Goal: Find specific page/section: Find specific page/section

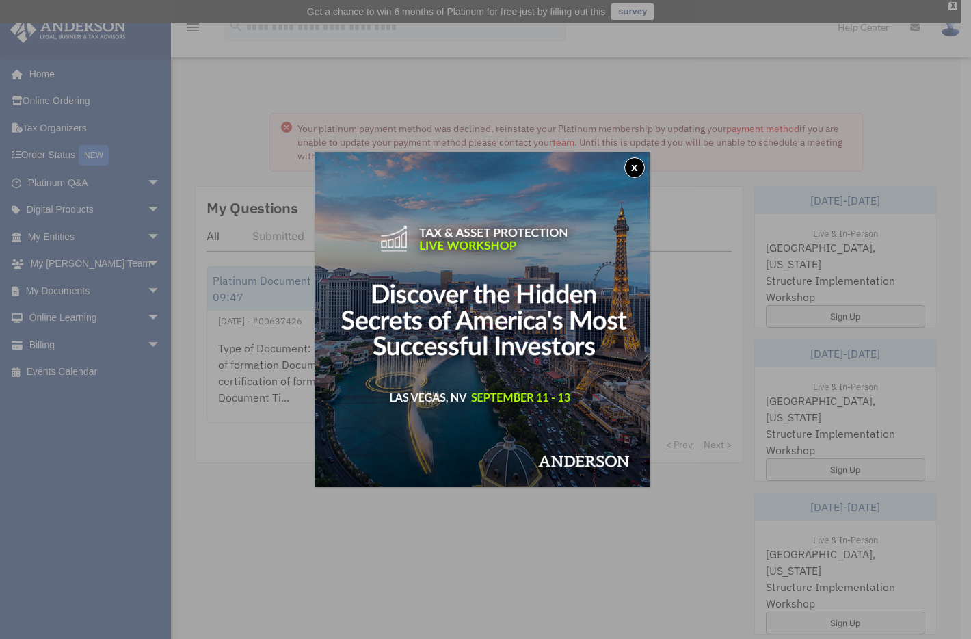
click at [635, 163] on button "x" at bounding box center [634, 167] width 21 height 21
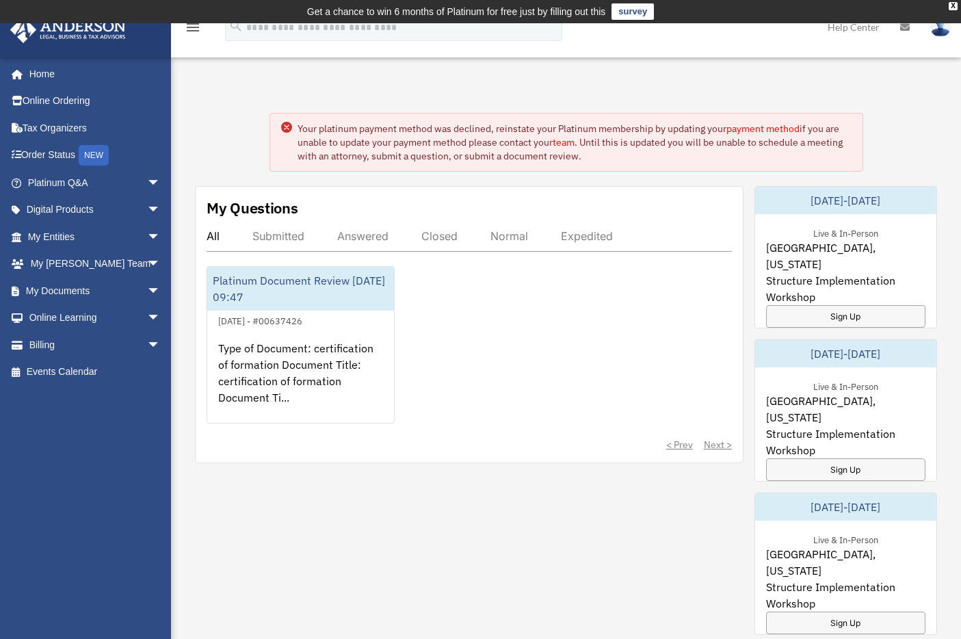
click at [784, 129] on link "payment method" at bounding box center [762, 128] width 73 height 12
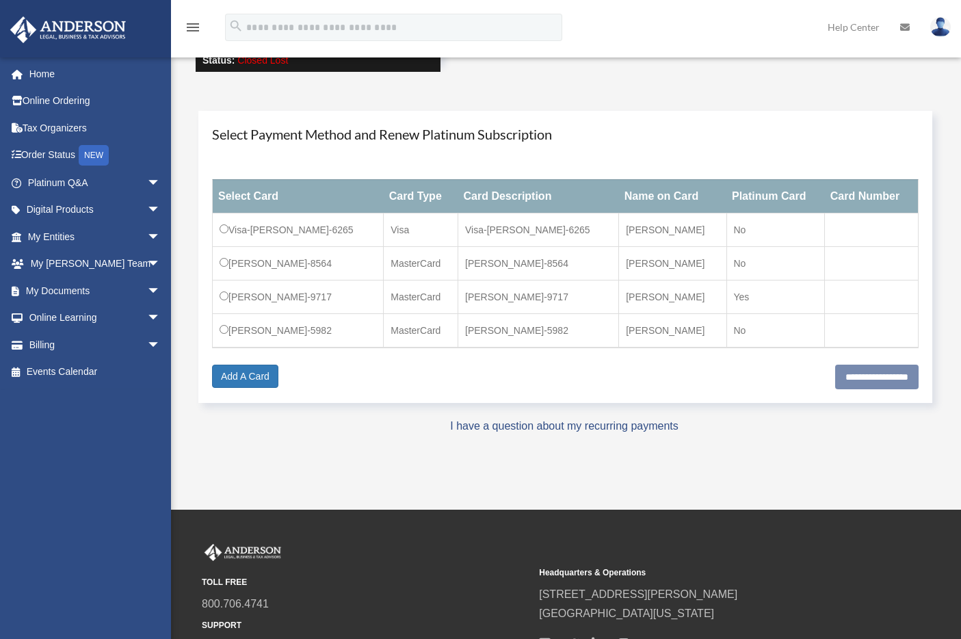
scroll to position [241, 0]
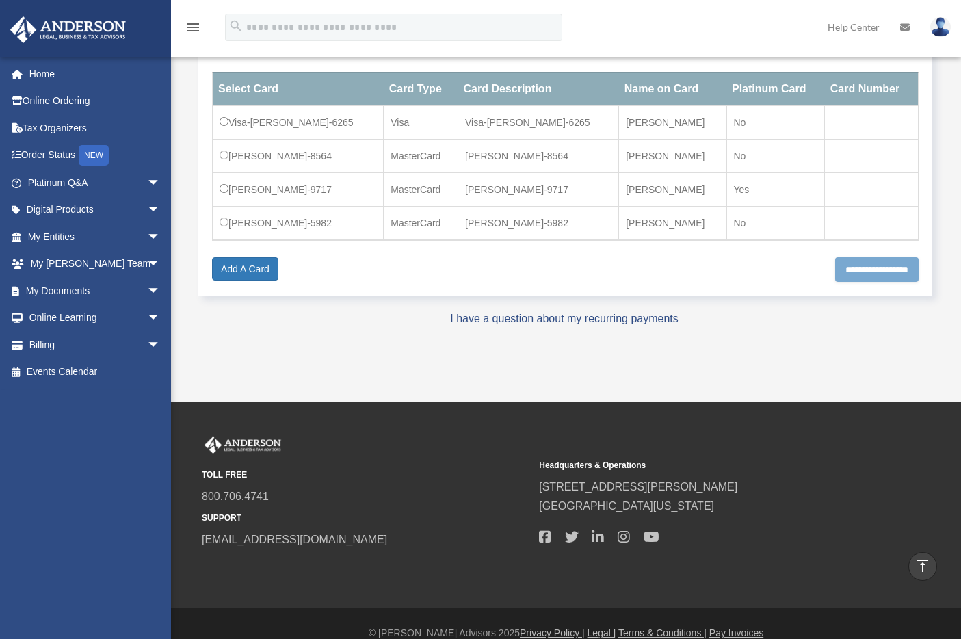
click at [857, 272] on input "**********" at bounding box center [876, 269] width 83 height 25
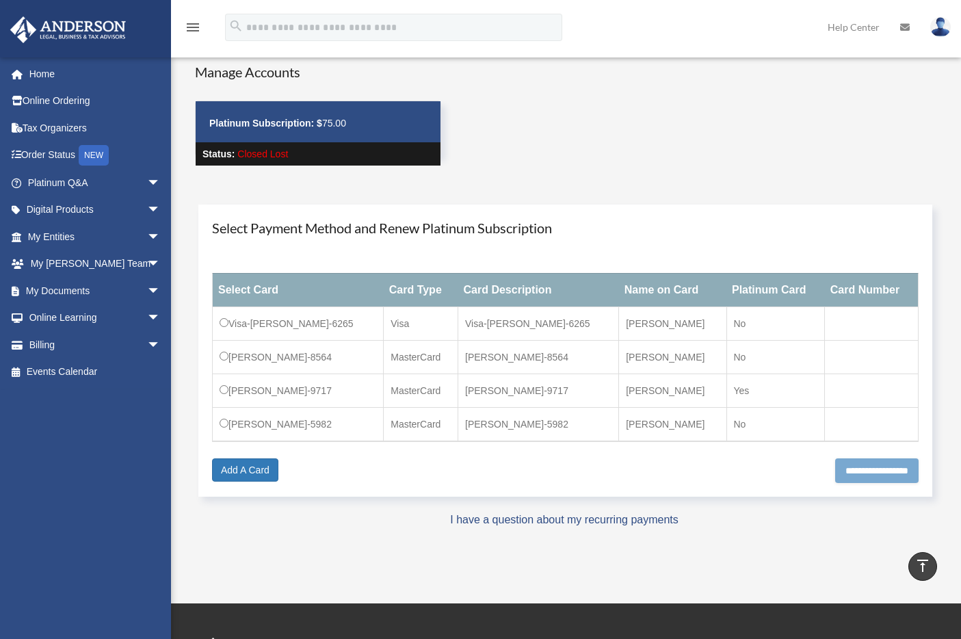
scroll to position [25, 0]
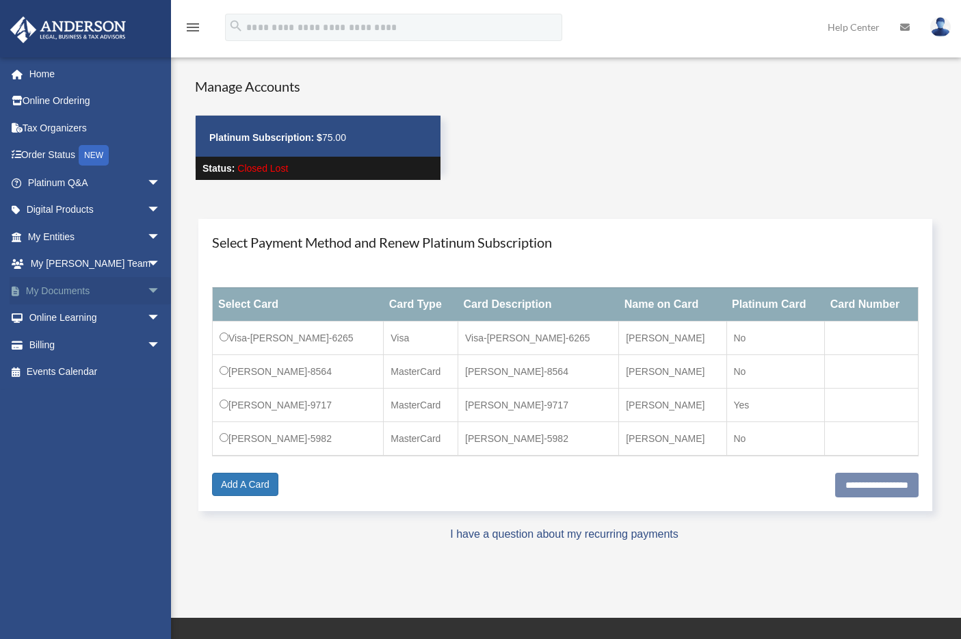
click at [65, 287] on link "My Documents arrow_drop_down" at bounding box center [96, 290] width 172 height 27
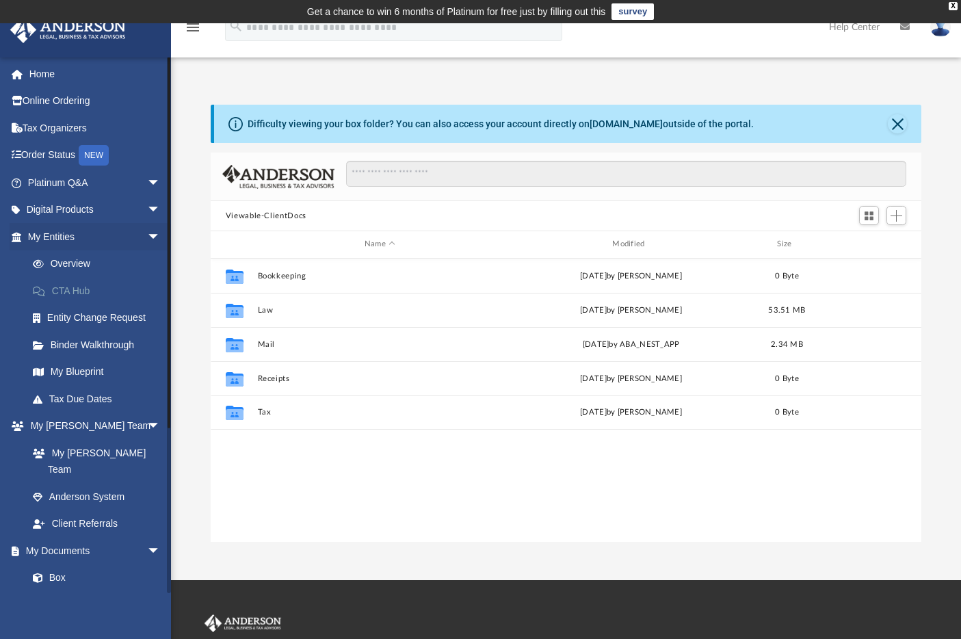
scroll to position [301, 700]
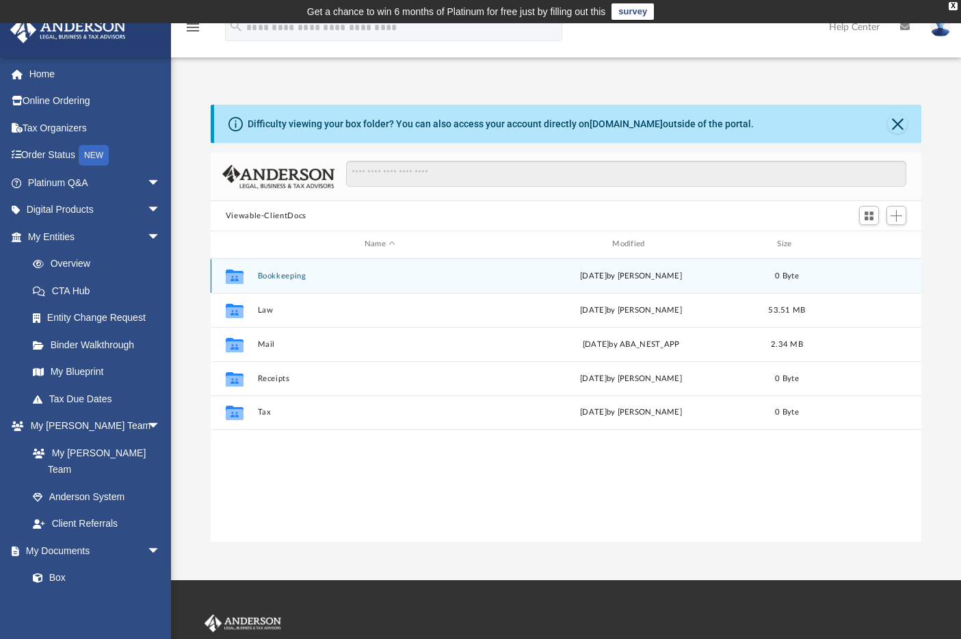
click at [278, 276] on button "Bookkeeping" at bounding box center [379, 275] width 245 height 9
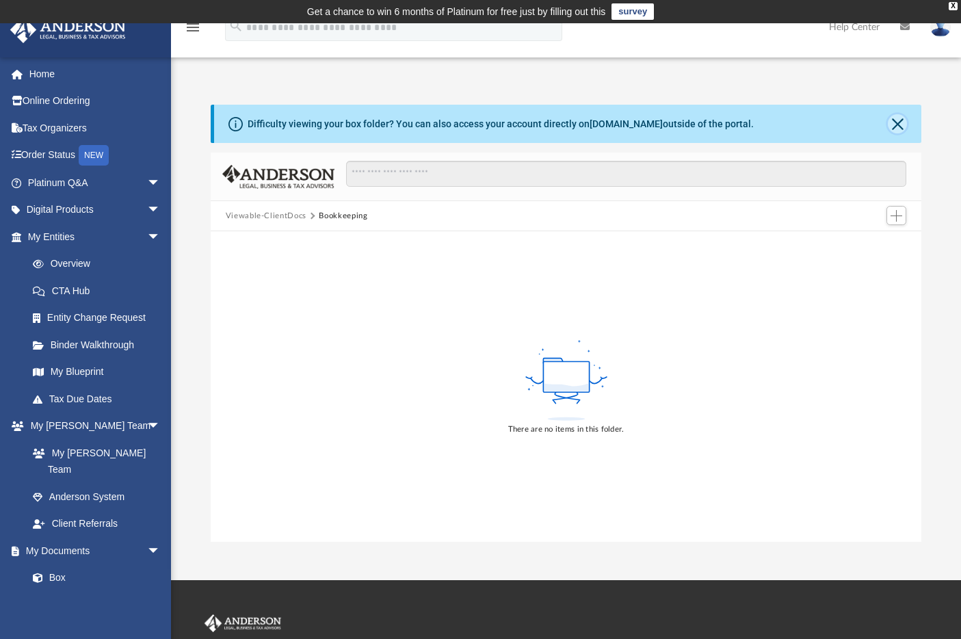
click at [894, 120] on button "Close" at bounding box center [896, 123] width 19 height 19
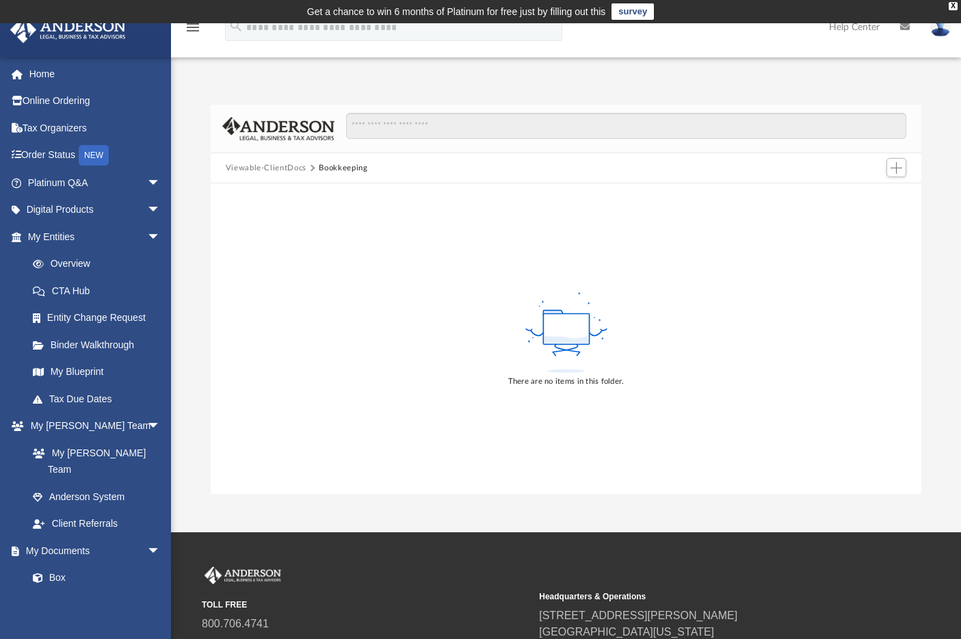
click at [336, 170] on button "Bookkeeping" at bounding box center [343, 168] width 49 height 12
click at [274, 170] on button "Viewable-ClientDocs" at bounding box center [266, 168] width 81 height 12
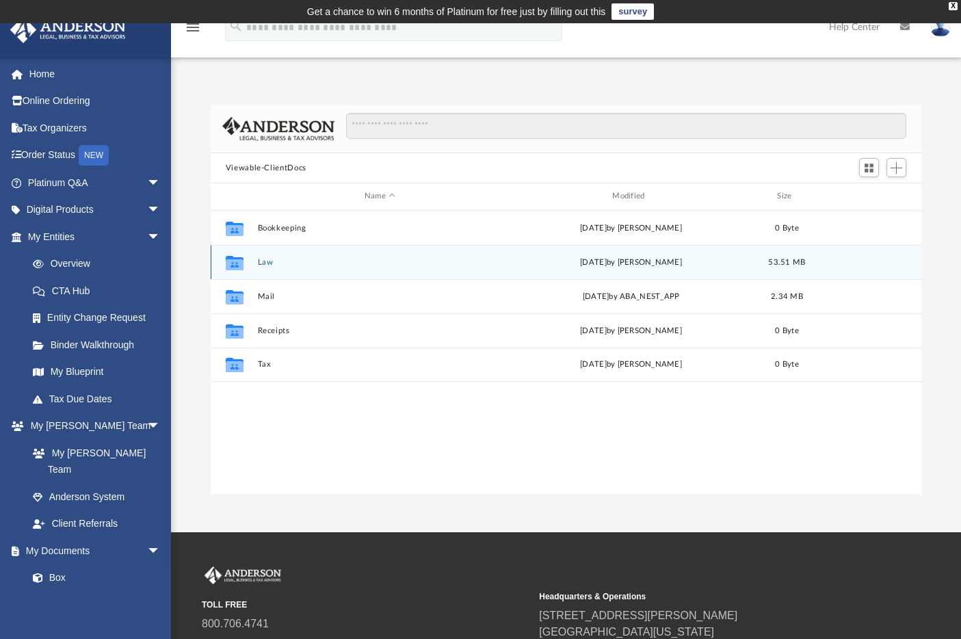
click at [262, 260] on button "Law" at bounding box center [379, 262] width 245 height 9
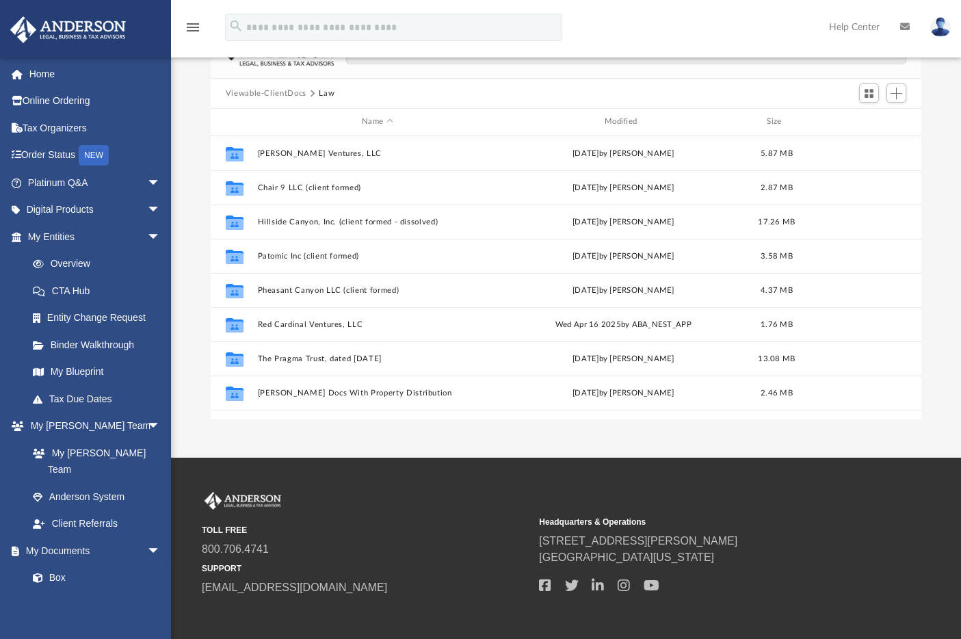
scroll to position [0, 0]
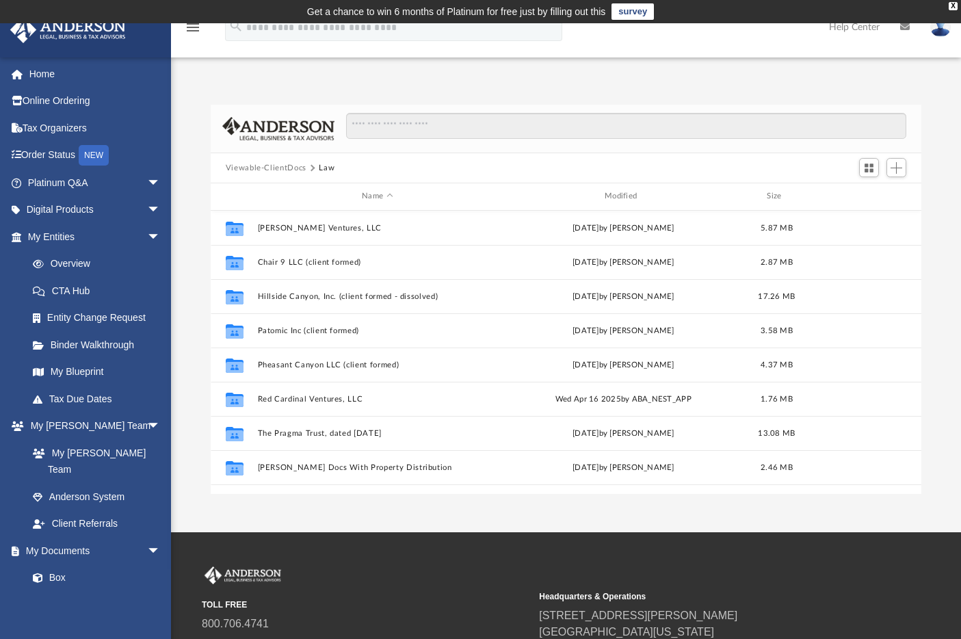
click at [630, 11] on link "survey" at bounding box center [632, 11] width 42 height 16
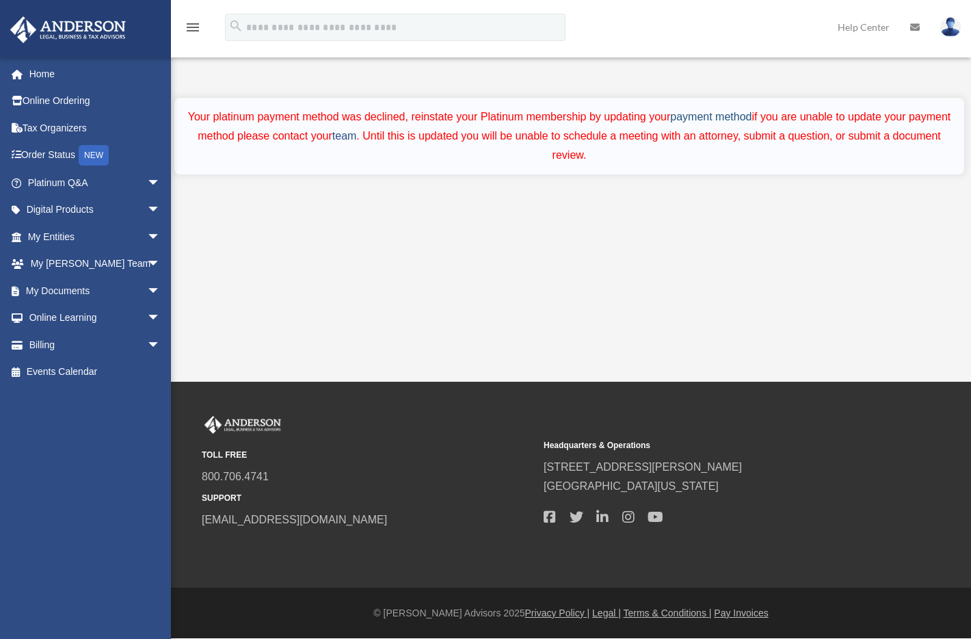
click at [742, 118] on link "payment method" at bounding box center [710, 117] width 81 height 12
